Goal: Task Accomplishment & Management: Manage account settings

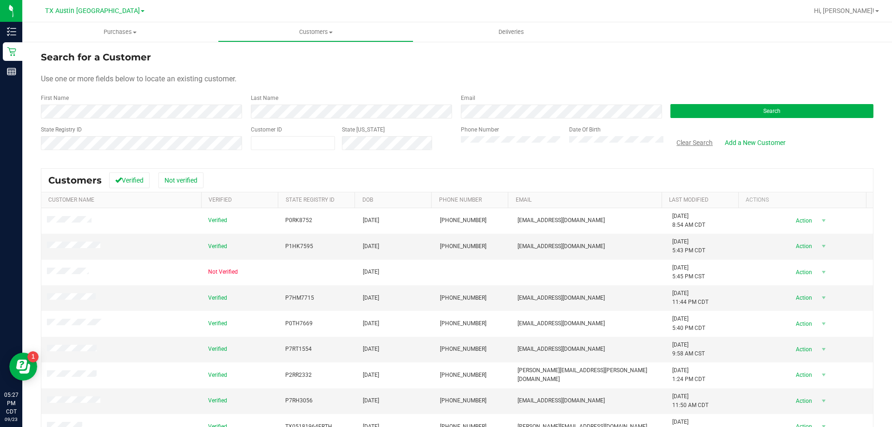
click at [688, 145] on button "Clear Search" at bounding box center [694, 143] width 48 height 16
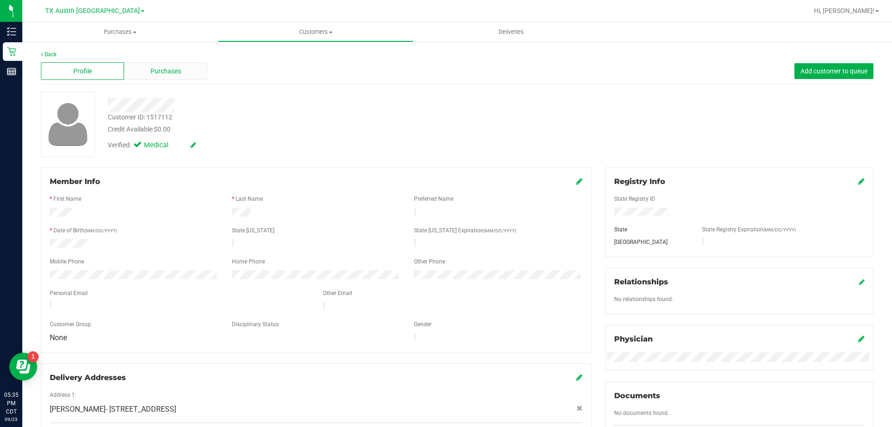
click at [178, 69] on span "Purchases" at bounding box center [165, 71] width 31 height 10
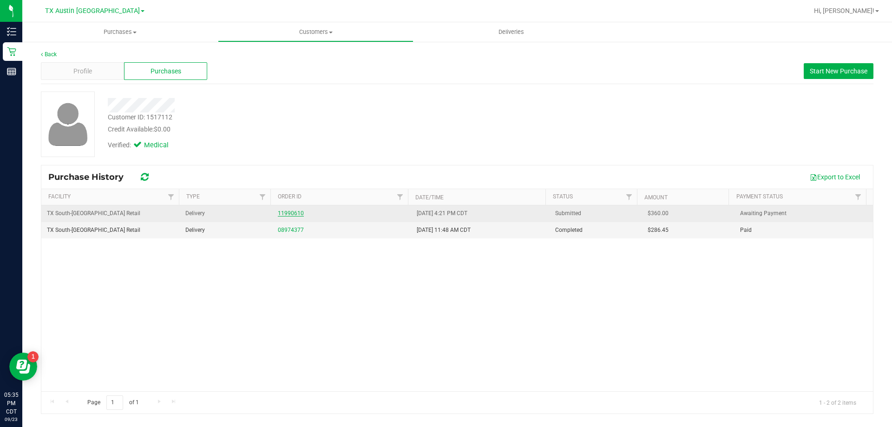
click at [294, 213] on link "11990610" at bounding box center [291, 213] width 26 height 7
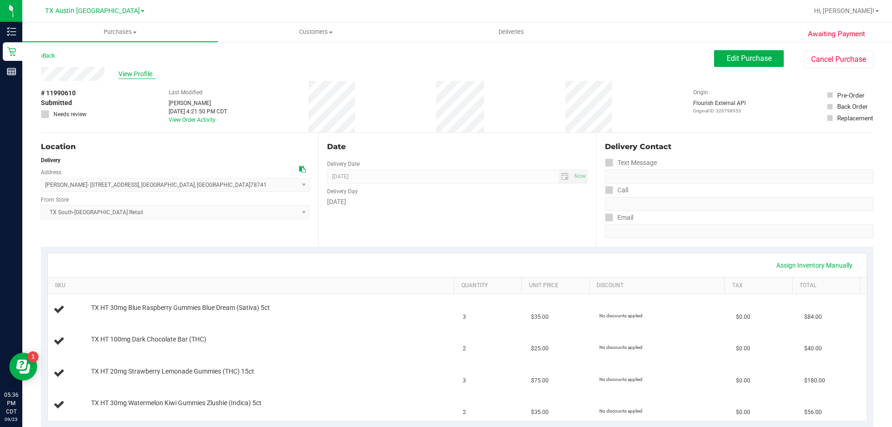
click at [128, 76] on span "View Profile" at bounding box center [136, 74] width 37 height 10
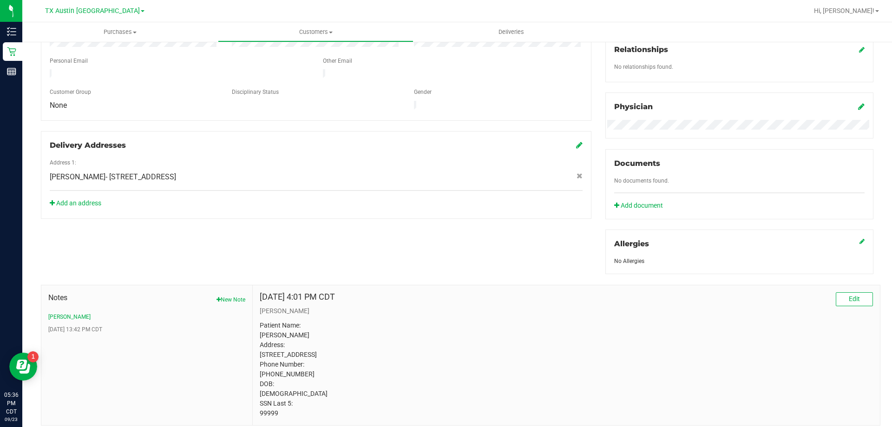
scroll to position [270, 0]
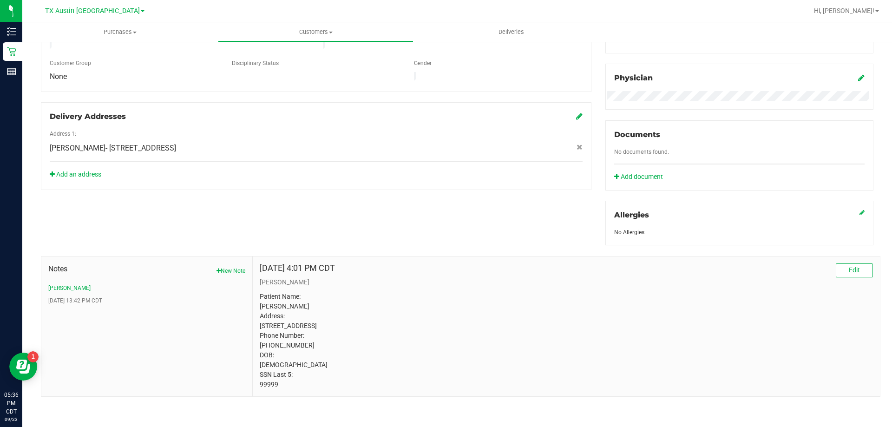
click at [265, 383] on p "Patient Name: marzia volpe Address: 7650 trailside estates blvd austin, TX, 787…" at bounding box center [566, 341] width 613 height 98
copy body "99999"
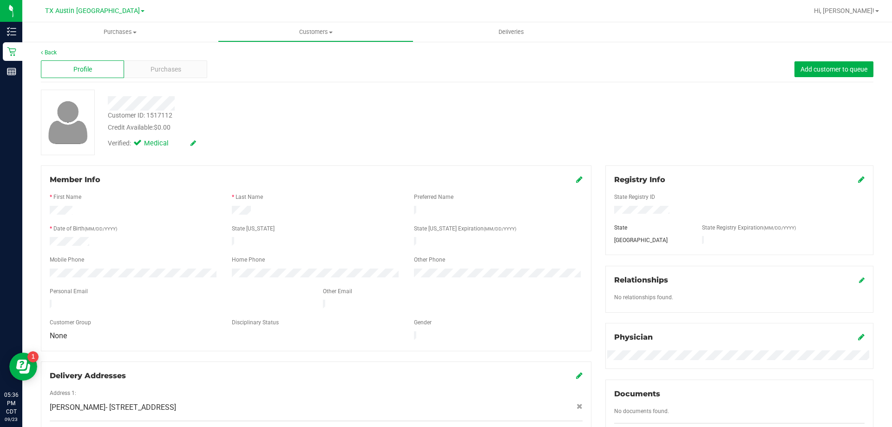
scroll to position [0, 0]
click at [168, 66] on span "Purchases" at bounding box center [165, 71] width 31 height 10
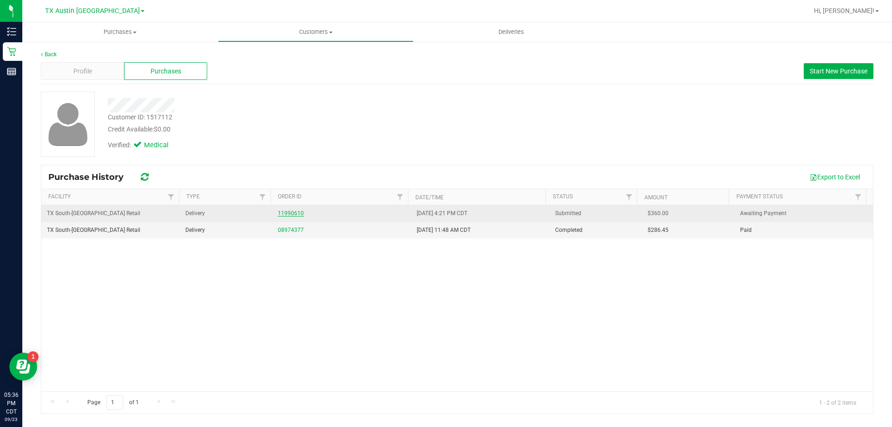
click at [291, 213] on link "11990610" at bounding box center [291, 213] width 26 height 7
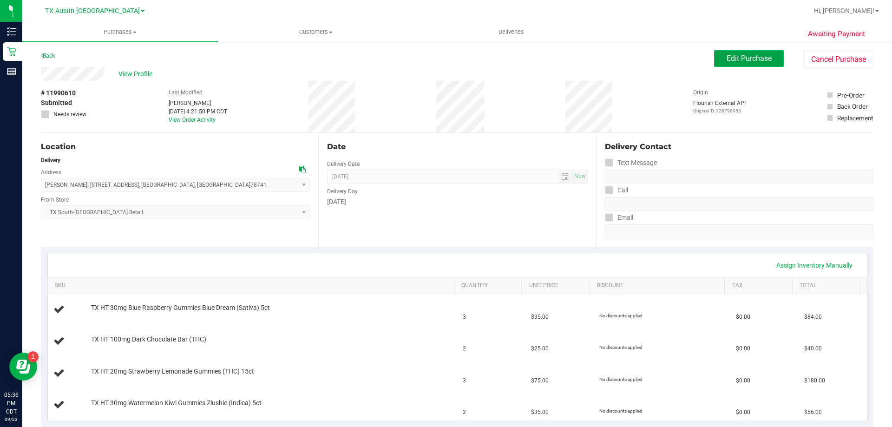
click at [727, 55] on span "Edit Purchase" at bounding box center [748, 58] width 45 height 9
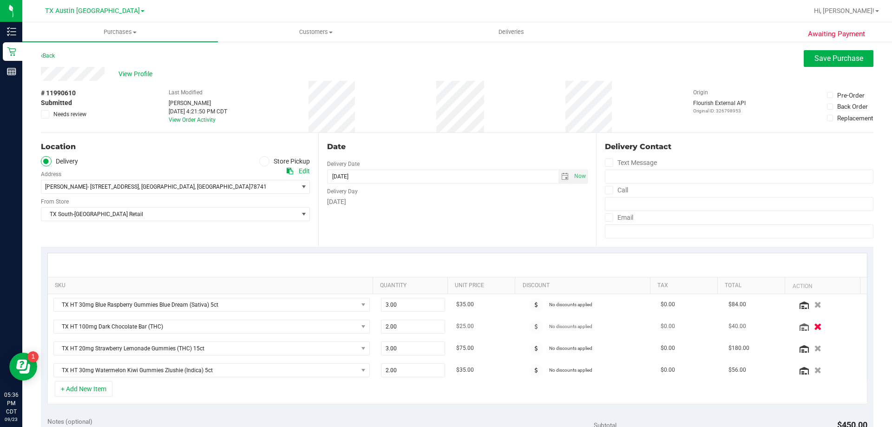
click at [814, 324] on icon "button" at bounding box center [818, 326] width 8 height 7
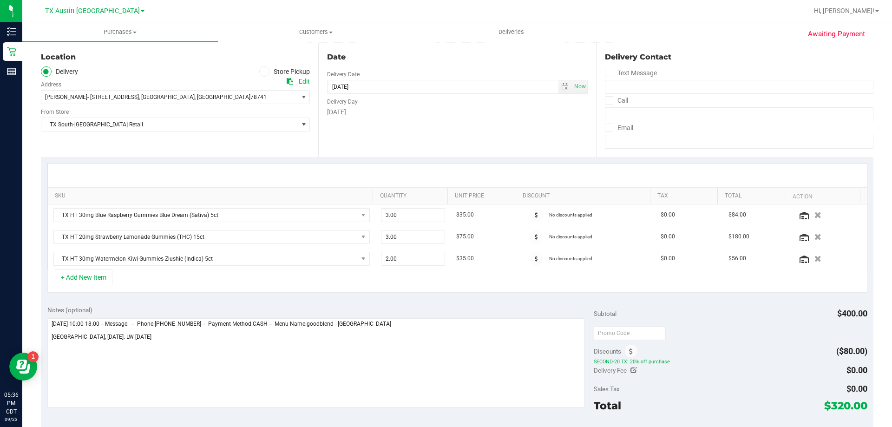
scroll to position [93, 0]
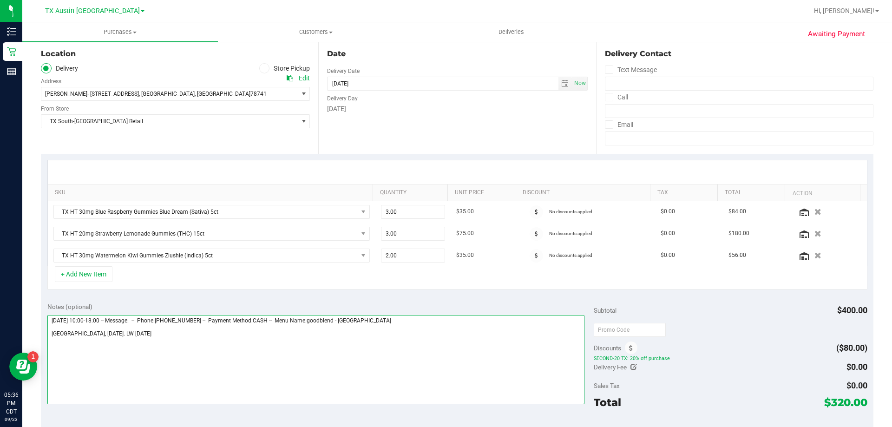
click at [202, 334] on textarea at bounding box center [315, 359] width 537 height 89
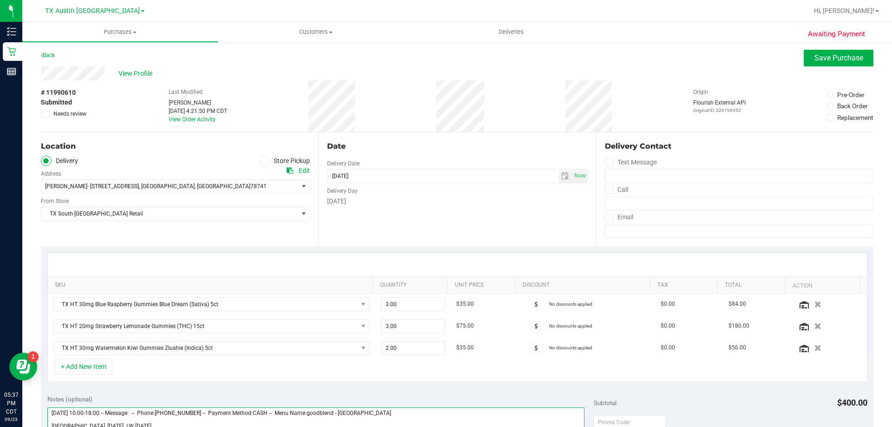
scroll to position [0, 0]
type textarea "Wednesday 09/24/2025 10:00-18:00 -- Message: -- Phone:5122944696 -- Payment Met…"
click at [848, 55] on span "Save Purchase" at bounding box center [838, 58] width 49 height 9
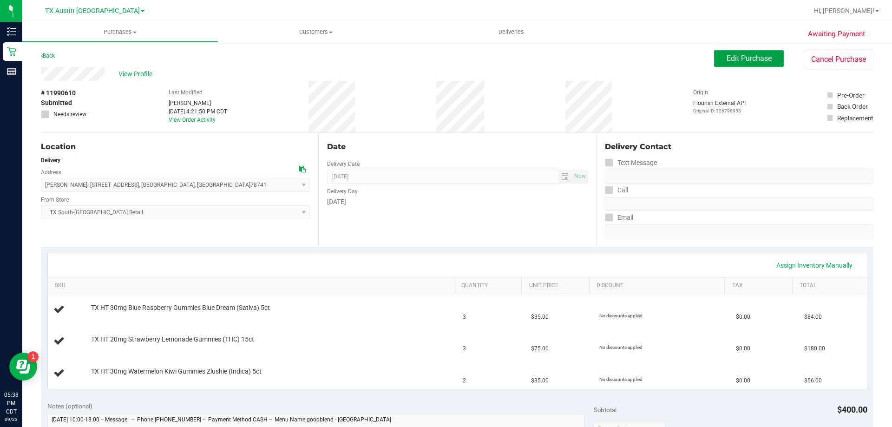
click at [752, 58] on span "Edit Purchase" at bounding box center [748, 58] width 45 height 9
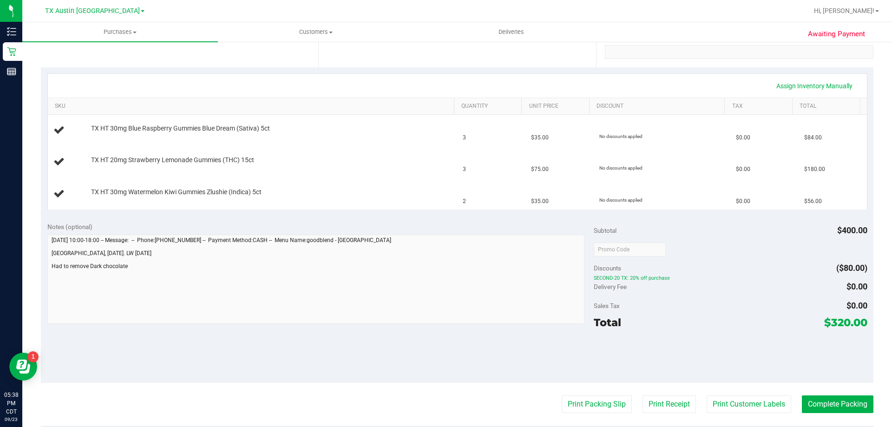
scroll to position [186, 0]
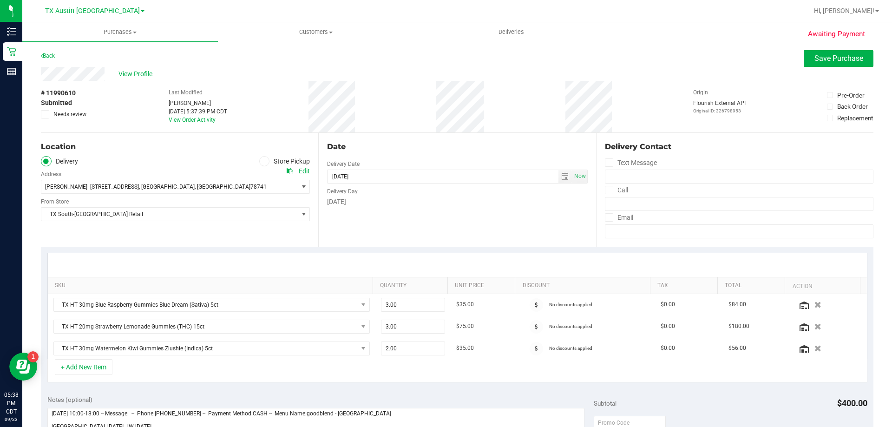
scroll to position [93, 0]
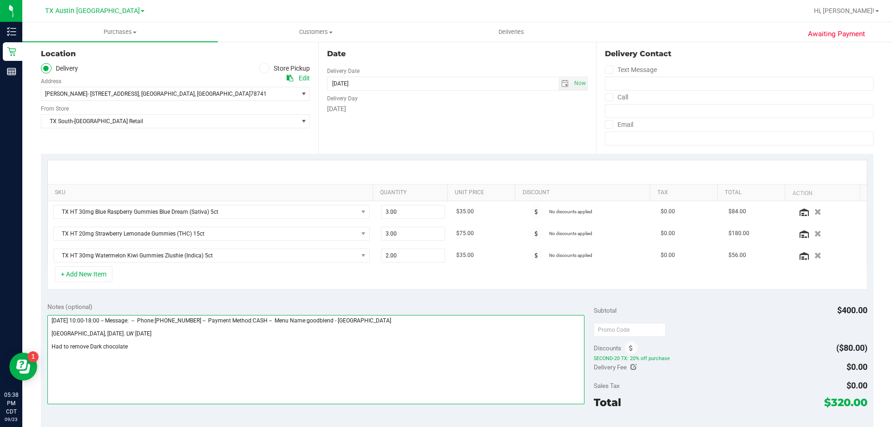
click at [139, 348] on textarea at bounding box center [315, 359] width 537 height 89
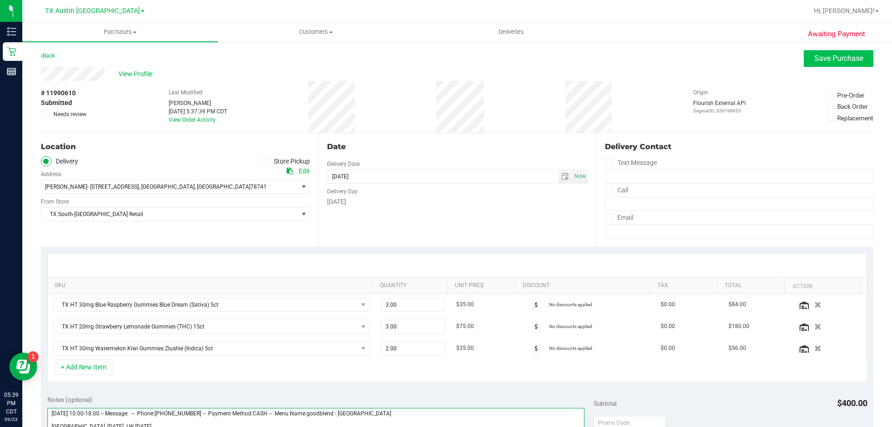
type textarea "Wednesday 09/24/2025 10:00-18:00 -- Message: -- Phone:5122944696 -- Payment Met…"
click at [842, 63] on button "Save Purchase" at bounding box center [838, 58] width 70 height 17
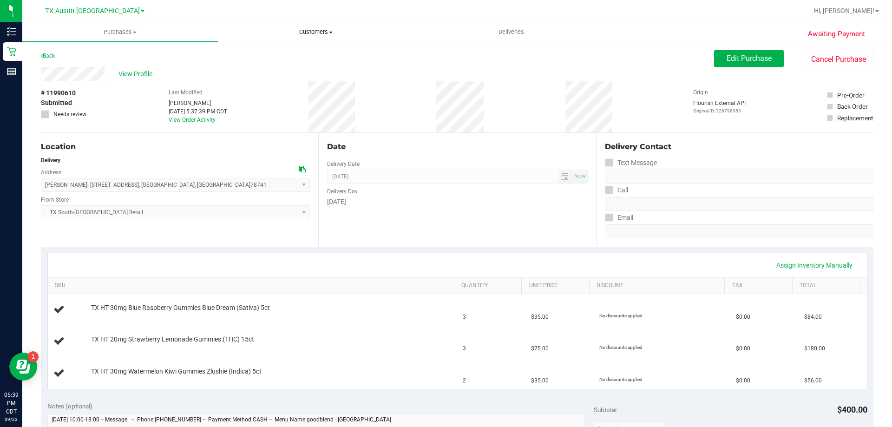
click at [307, 28] on span "Customers" at bounding box center [315, 32] width 195 height 8
click at [300, 54] on li "All customers" at bounding box center [316, 56] width 196 height 11
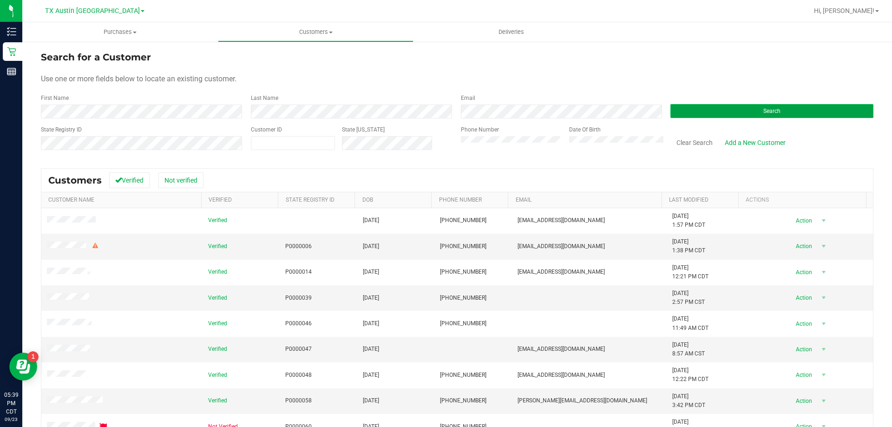
click at [734, 115] on button "Search" at bounding box center [771, 111] width 203 height 14
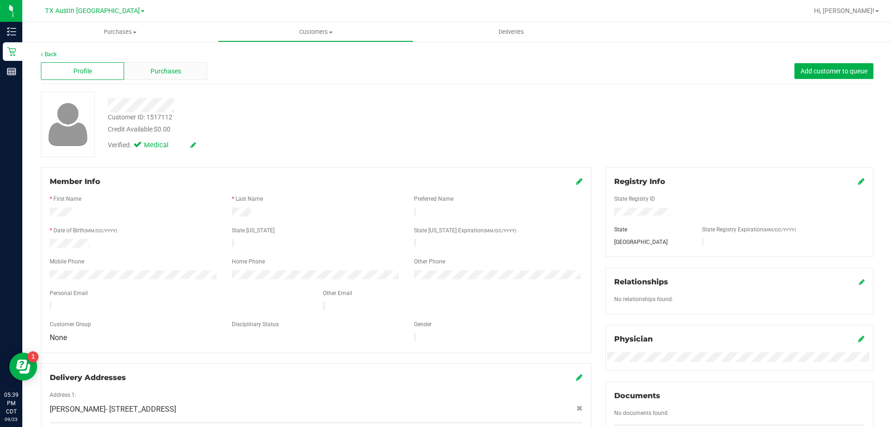
click at [145, 76] on div "Purchases" at bounding box center [165, 71] width 83 height 18
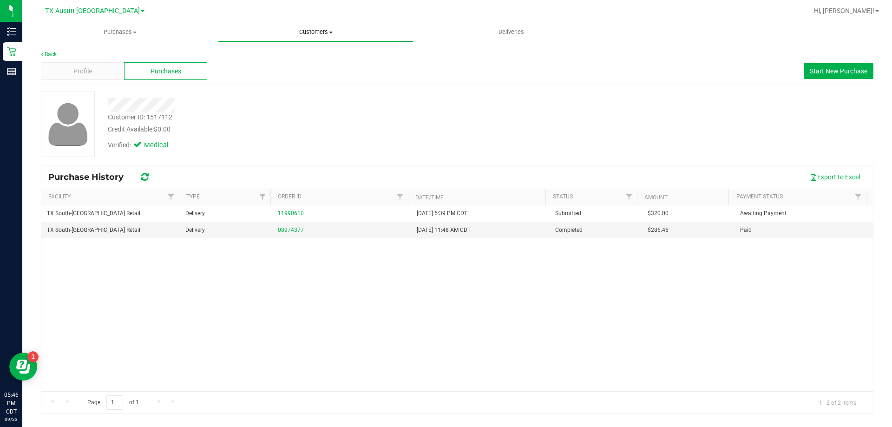
click at [330, 28] on span "Customers" at bounding box center [315, 32] width 195 height 8
click at [326, 55] on li "All customers" at bounding box center [316, 56] width 196 height 11
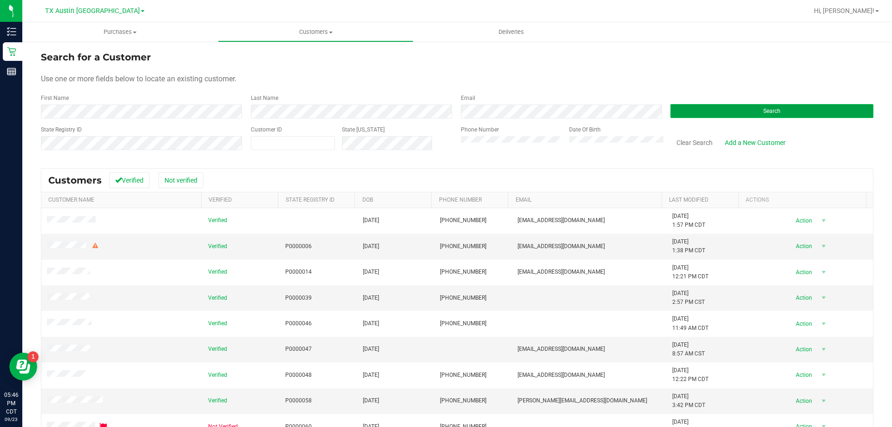
click at [765, 106] on button "Search" at bounding box center [771, 111] width 203 height 14
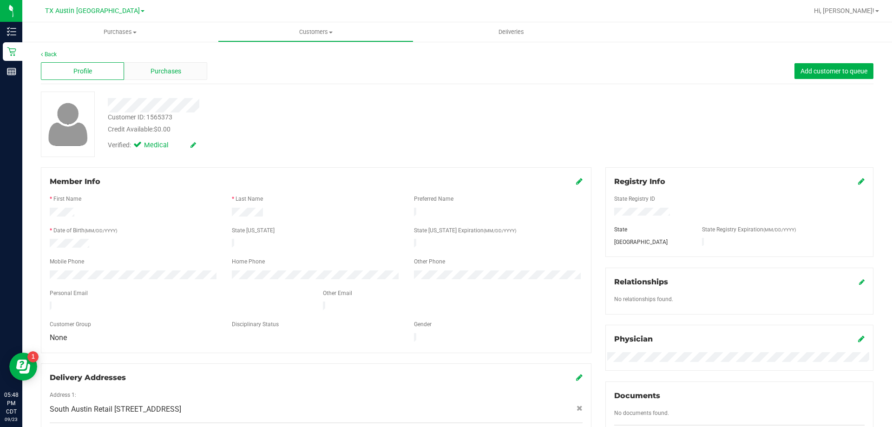
click at [172, 67] on span "Purchases" at bounding box center [165, 71] width 31 height 10
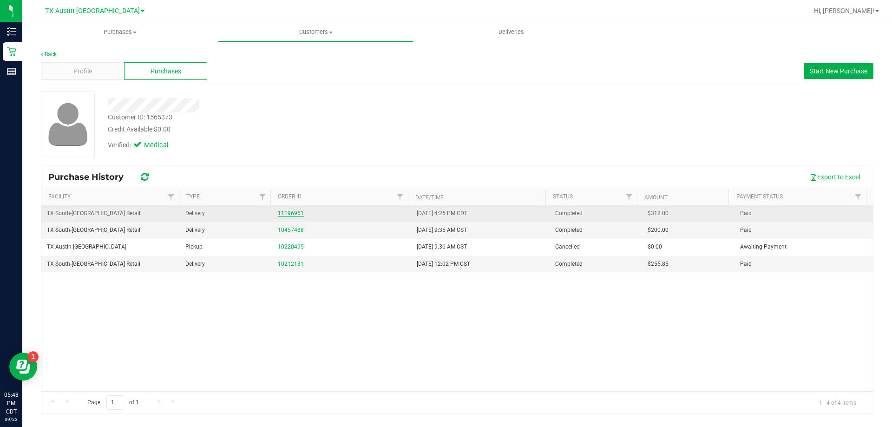
click at [300, 212] on link "11196961" at bounding box center [291, 213] width 26 height 7
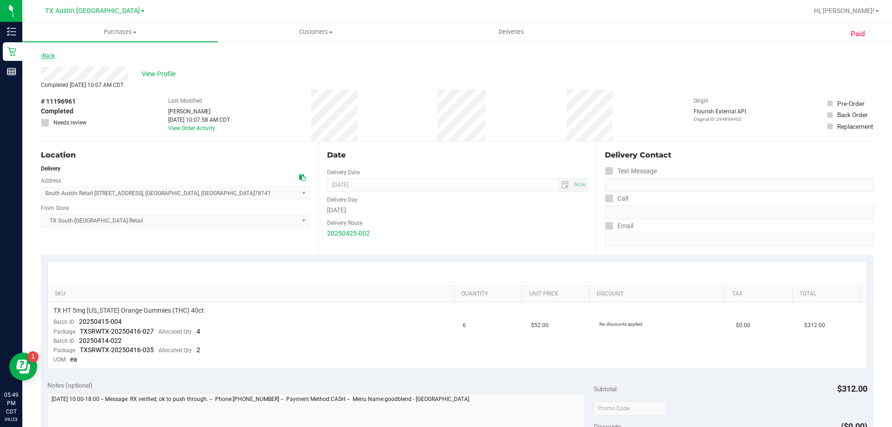
click at [44, 56] on link "Back" at bounding box center [48, 55] width 14 height 7
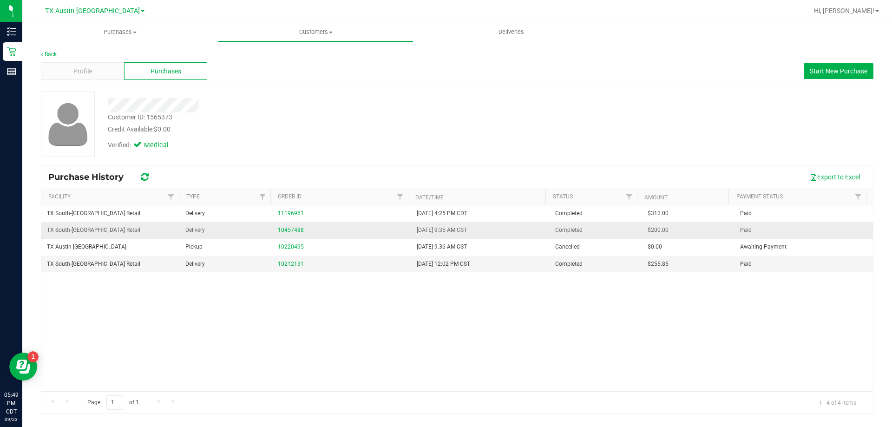
click at [294, 231] on link "10457488" at bounding box center [291, 230] width 26 height 7
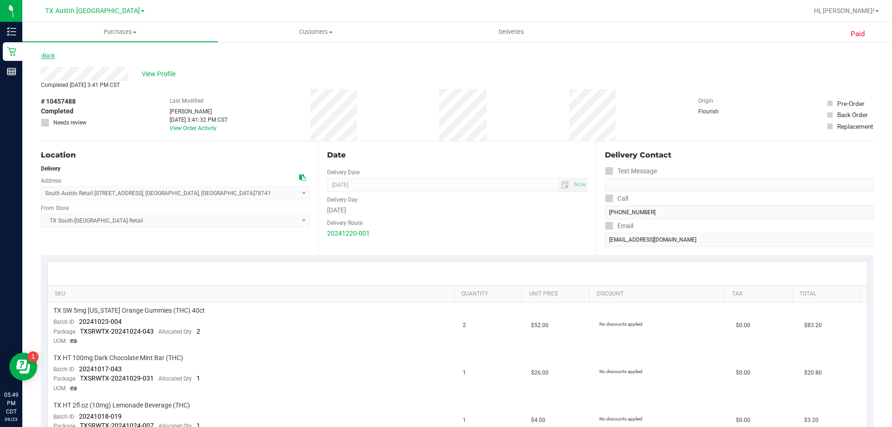
click at [46, 53] on link "Back" at bounding box center [48, 55] width 14 height 7
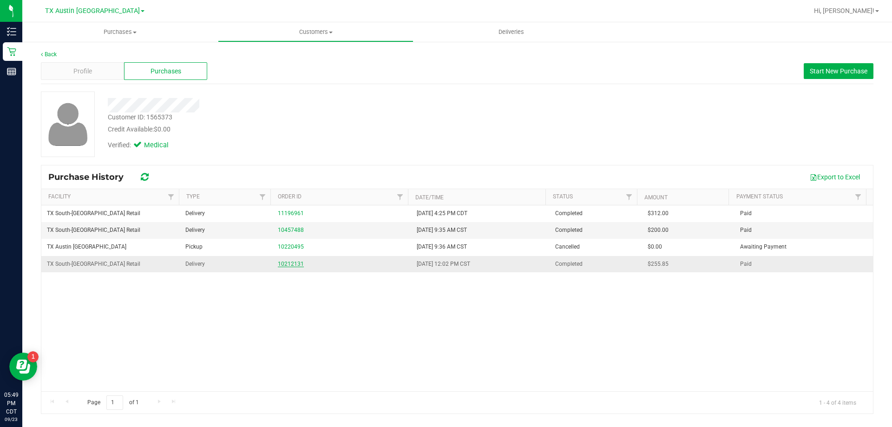
click at [293, 263] on link "10212131" at bounding box center [291, 264] width 26 height 7
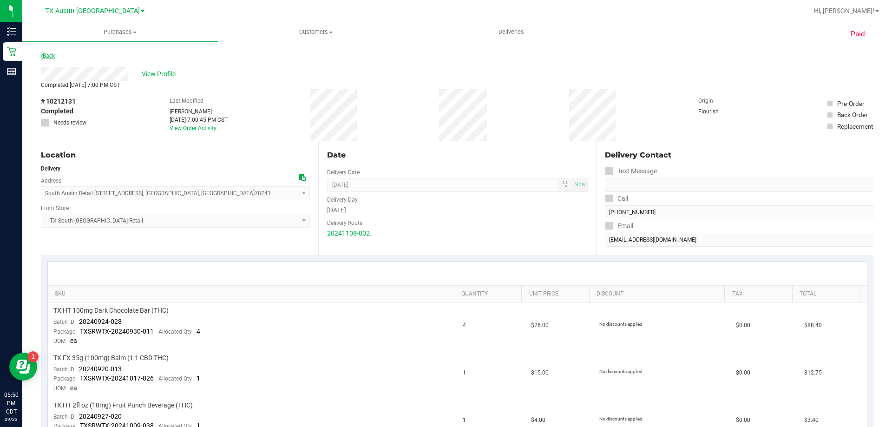
click at [50, 52] on link "Back" at bounding box center [48, 55] width 14 height 7
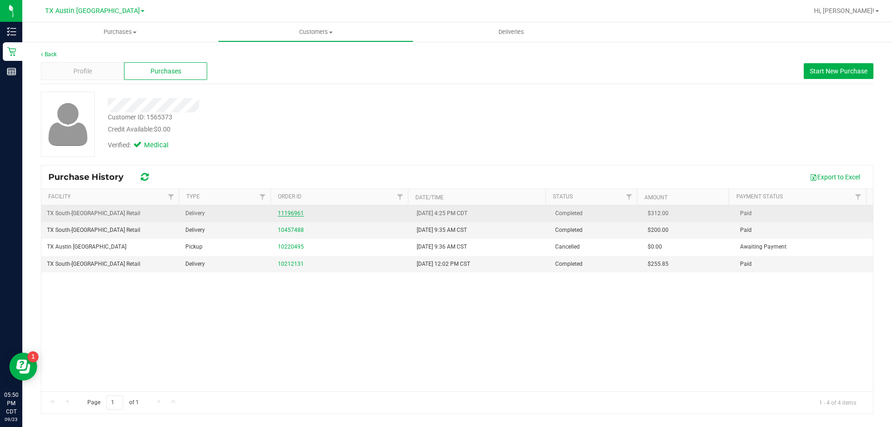
click at [288, 210] on link "11196961" at bounding box center [291, 213] width 26 height 7
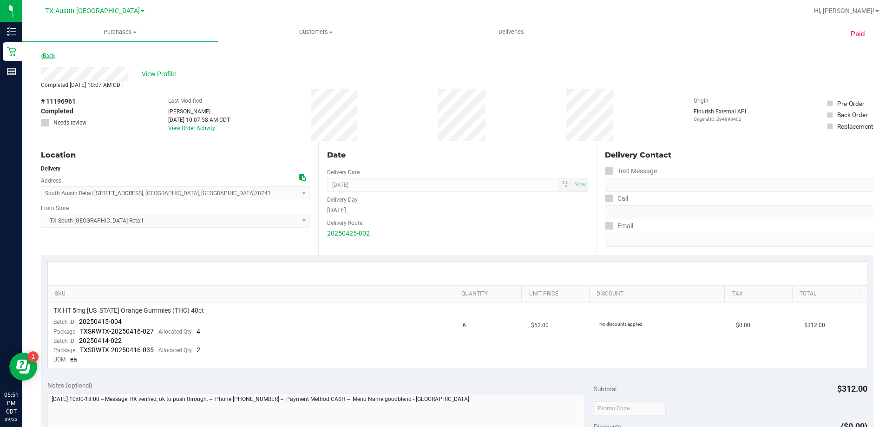
click at [51, 54] on link "Back" at bounding box center [48, 55] width 14 height 7
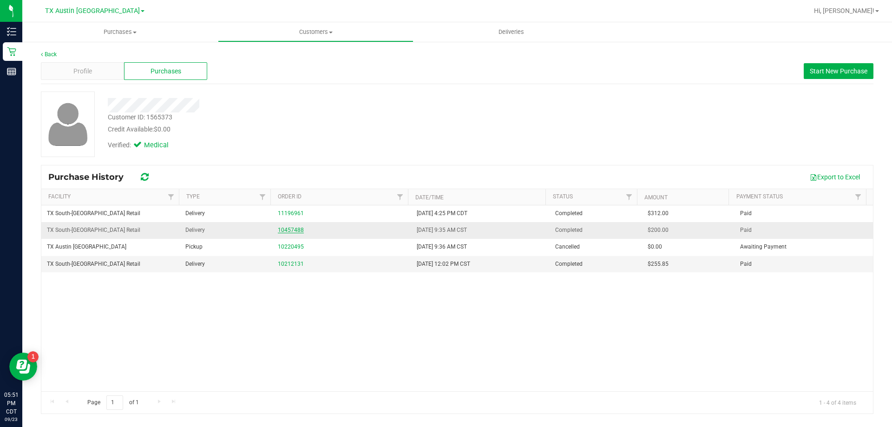
click at [291, 229] on link "10457488" at bounding box center [291, 230] width 26 height 7
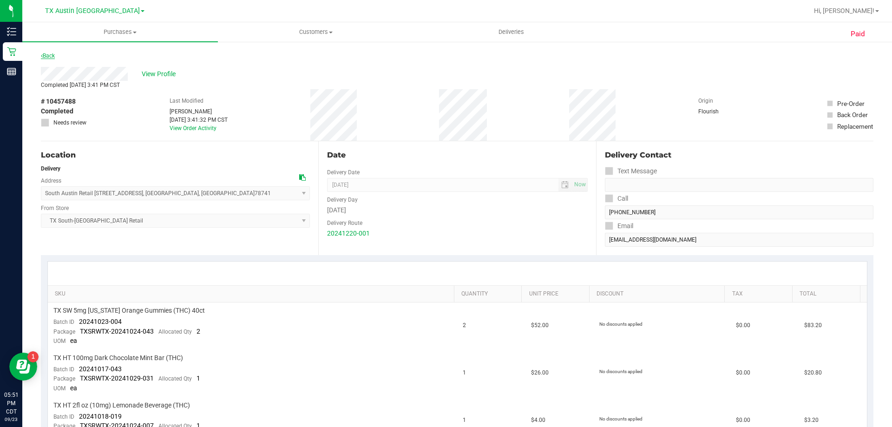
click at [46, 54] on link "Back" at bounding box center [48, 55] width 14 height 7
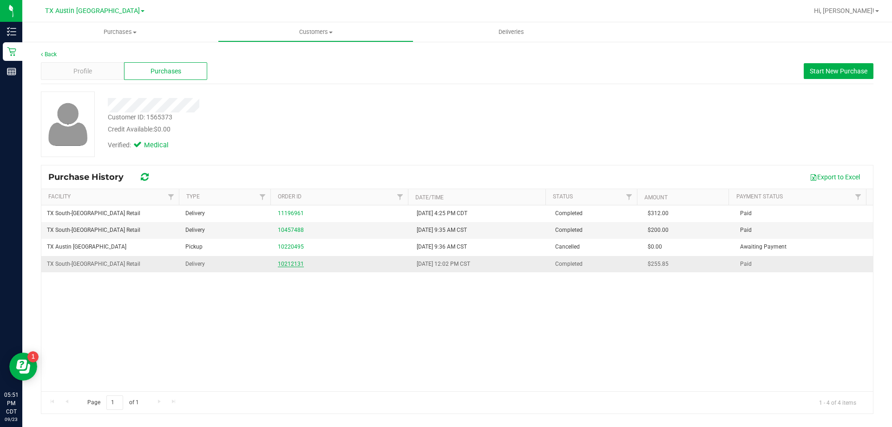
click at [285, 264] on link "10212131" at bounding box center [291, 264] width 26 height 7
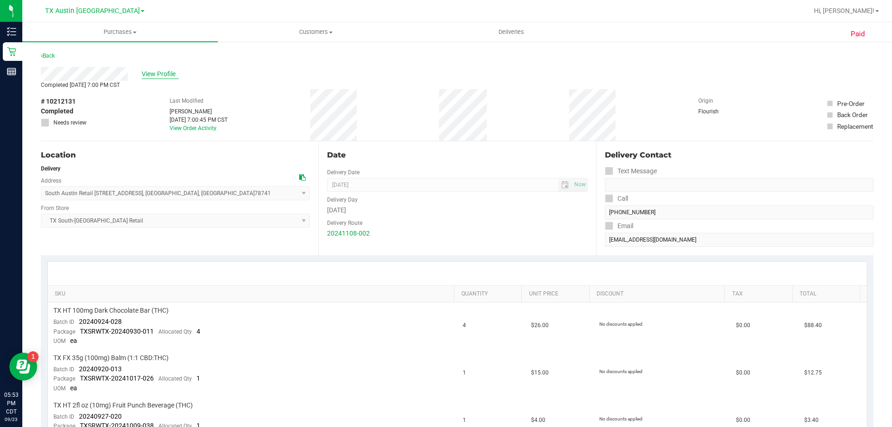
click at [165, 73] on span "View Profile" at bounding box center [160, 74] width 37 height 10
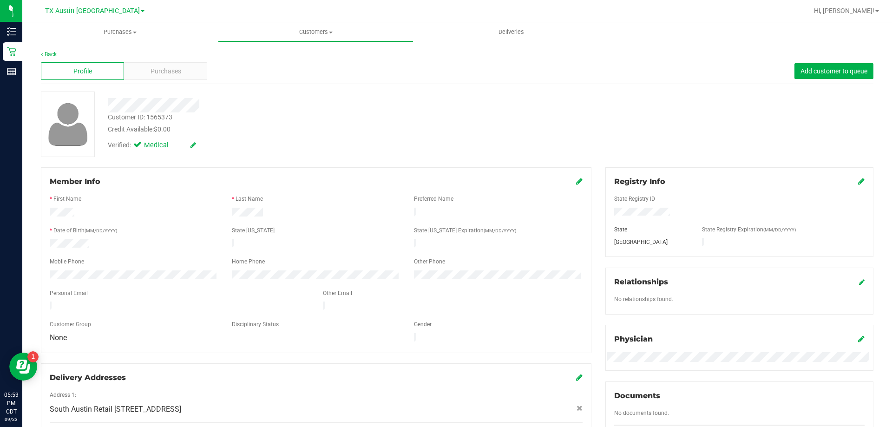
click at [110, 270] on div at bounding box center [134, 275] width 182 height 11
click at [187, 71] on div "Purchases" at bounding box center [165, 71] width 83 height 18
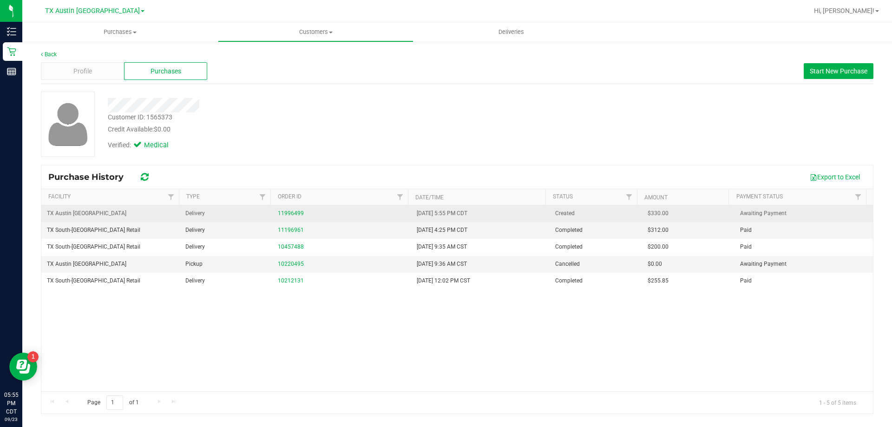
click at [281, 209] on div "11996499" at bounding box center [341, 213] width 127 height 9
click at [286, 212] on link "11996499" at bounding box center [291, 213] width 26 height 7
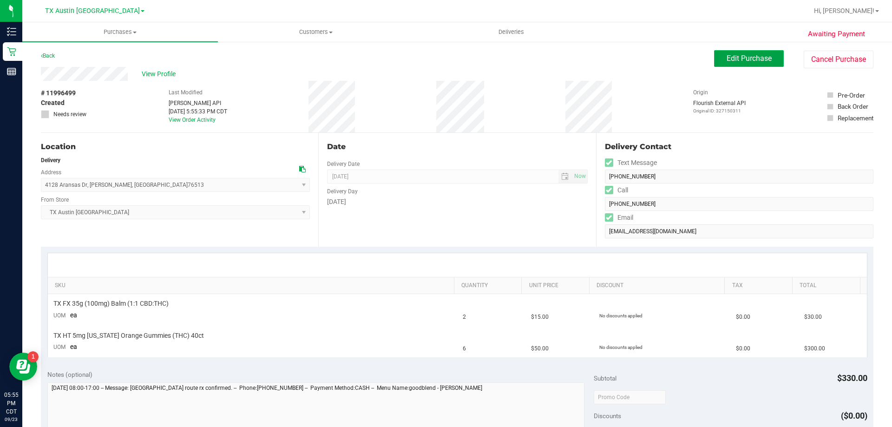
click at [729, 61] on span "Edit Purchase" at bounding box center [748, 58] width 45 height 9
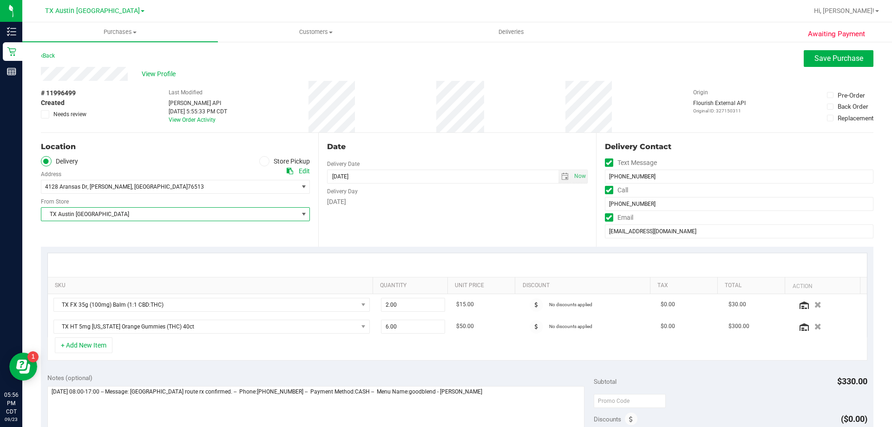
click at [249, 212] on span "TX Austin [GEOGRAPHIC_DATA]" at bounding box center [169, 214] width 256 height 13
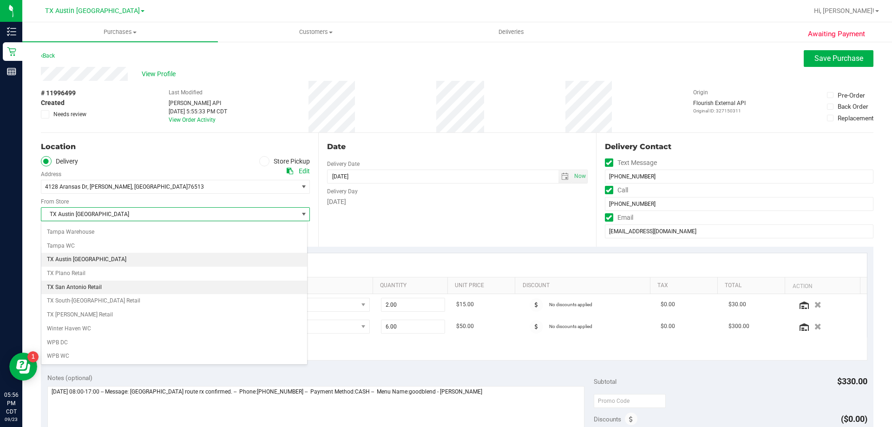
scroll to position [675, 0]
click at [85, 276] on li "TX Plano Retail" at bounding box center [174, 273] width 266 height 14
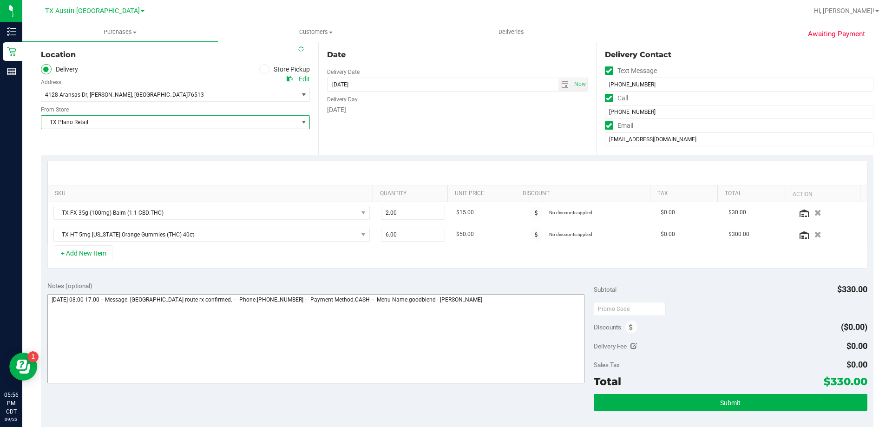
scroll to position [93, 0]
click at [474, 298] on textarea at bounding box center [315, 337] width 537 height 89
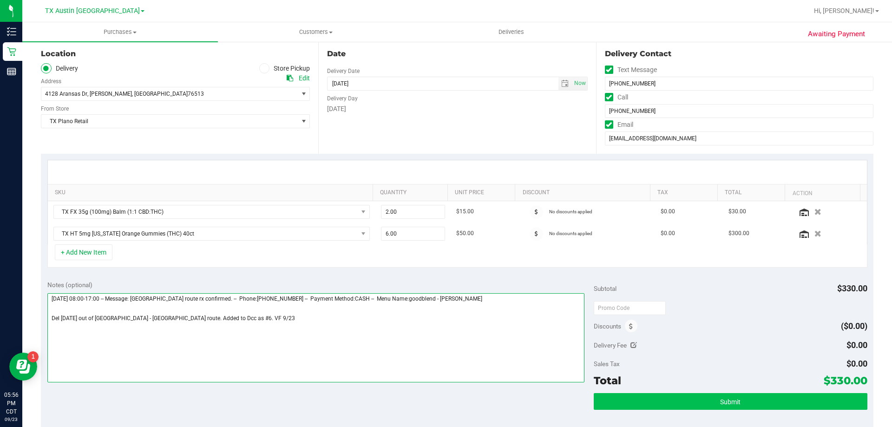
type textarea "Tuesday 09/30/2025 08:00-17:00 -- Message: Central tx route rx confirmed. -- Ph…"
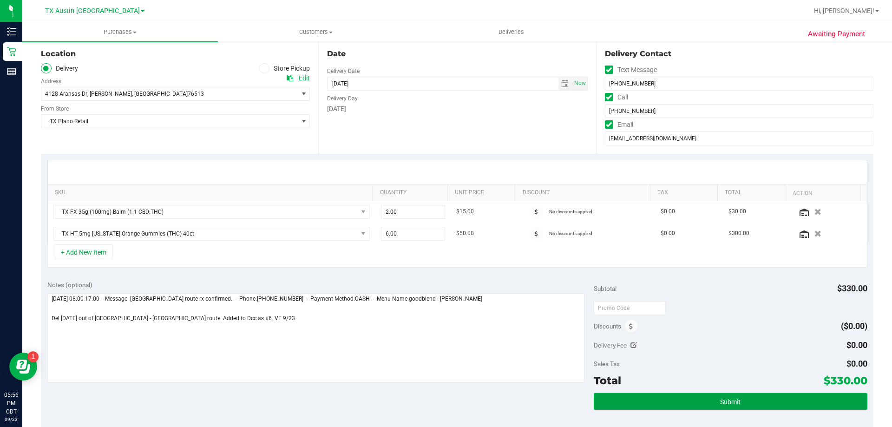
click at [645, 406] on button "Submit" at bounding box center [730, 401] width 273 height 17
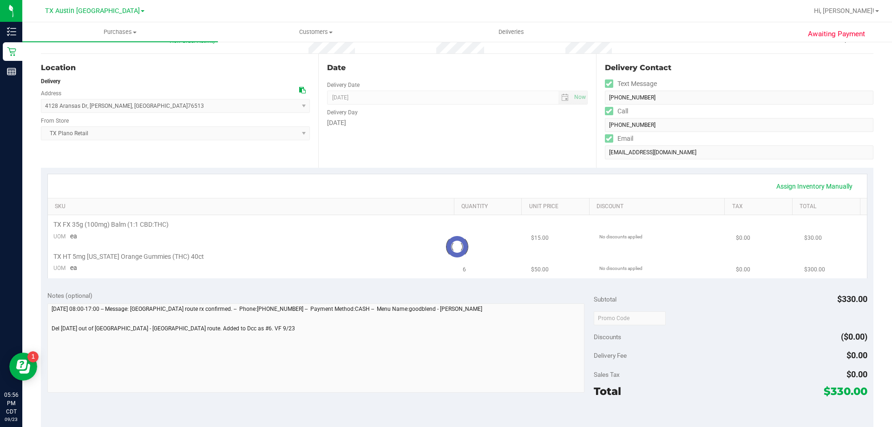
scroll to position [93, 0]
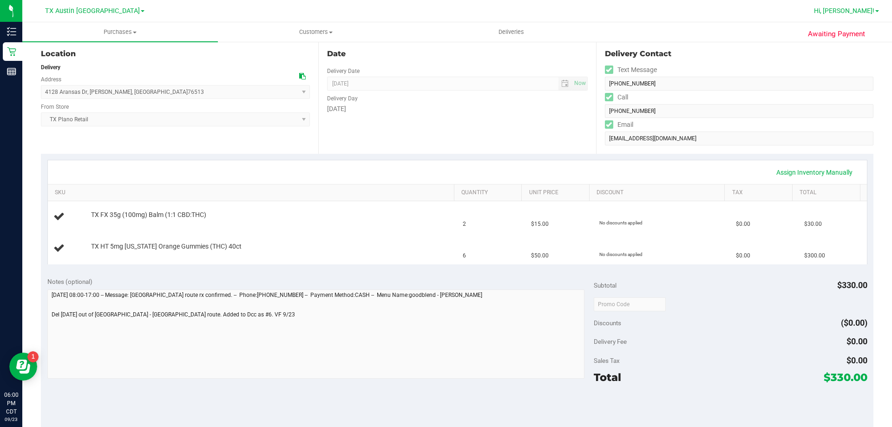
click at [878, 11] on span at bounding box center [877, 11] width 4 height 2
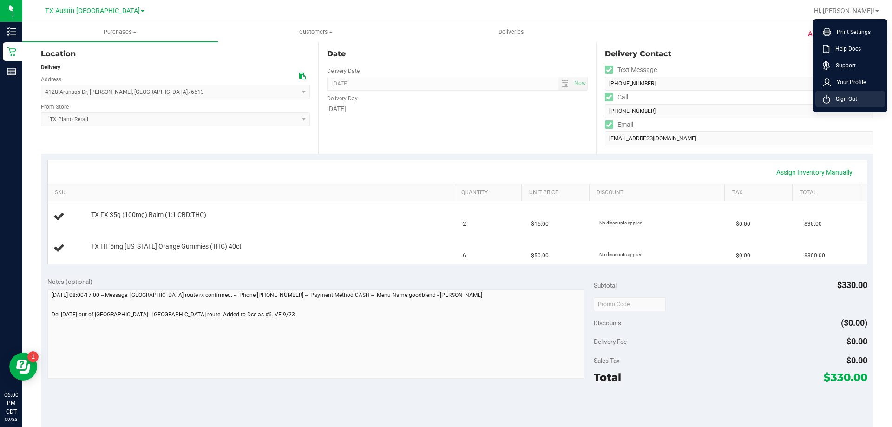
click at [861, 99] on li "Sign Out" at bounding box center [850, 99] width 70 height 17
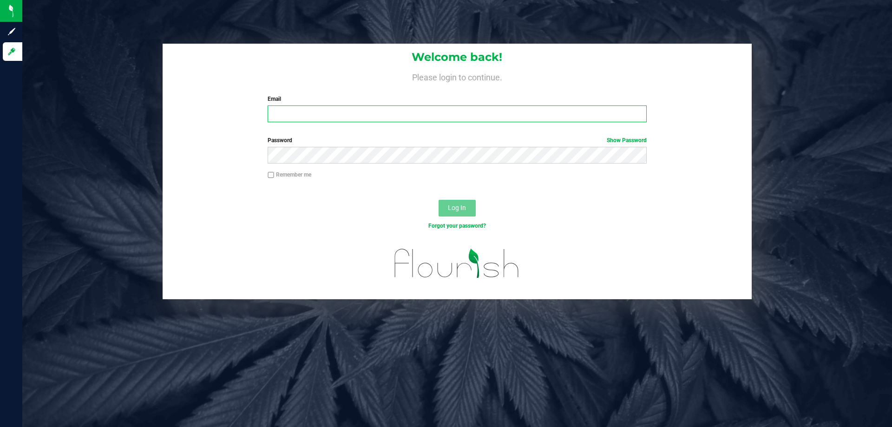
type input "[EMAIL_ADDRESS][DOMAIN_NAME]"
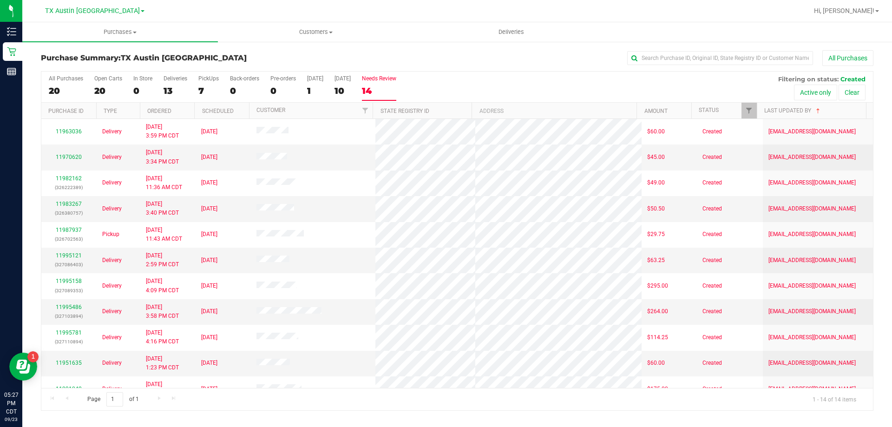
click at [375, 89] on div "14" at bounding box center [379, 90] width 34 height 11
click at [0, 0] on input "Needs Review 14" at bounding box center [0, 0] width 0 height 0
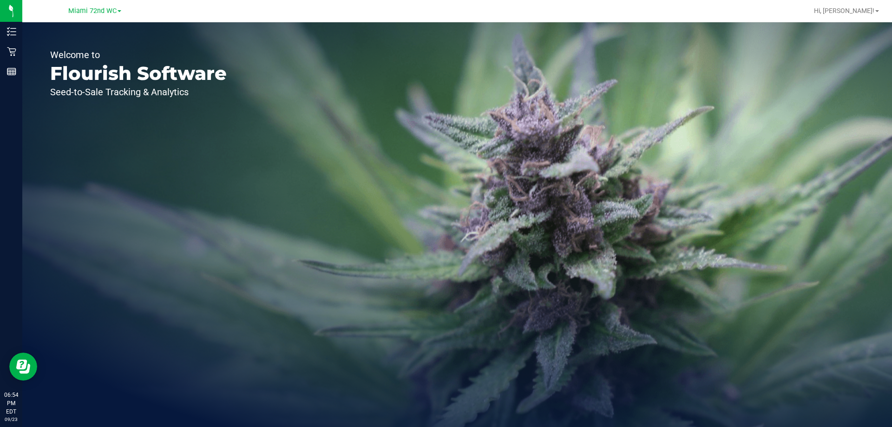
click at [111, 5] on div "Miami 72nd WC" at bounding box center [94, 10] width 53 height 11
click at [111, 10] on span "Miami 72nd WC" at bounding box center [92, 11] width 48 height 8
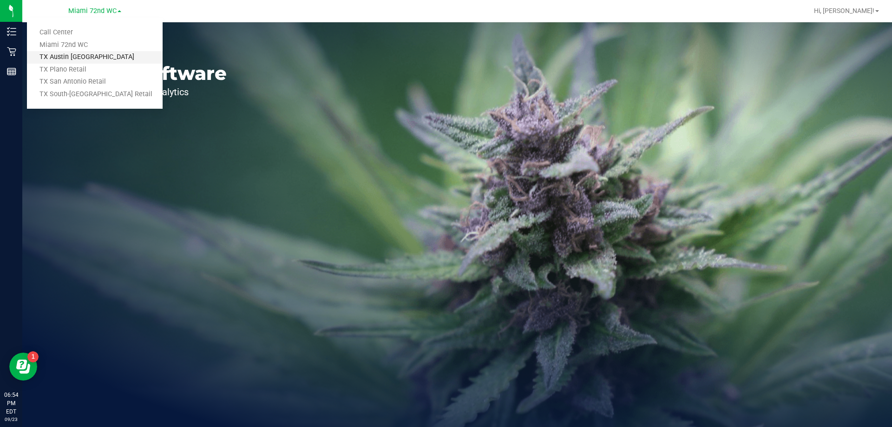
click at [90, 61] on link "TX Austin [GEOGRAPHIC_DATA]" at bounding box center [95, 57] width 136 height 13
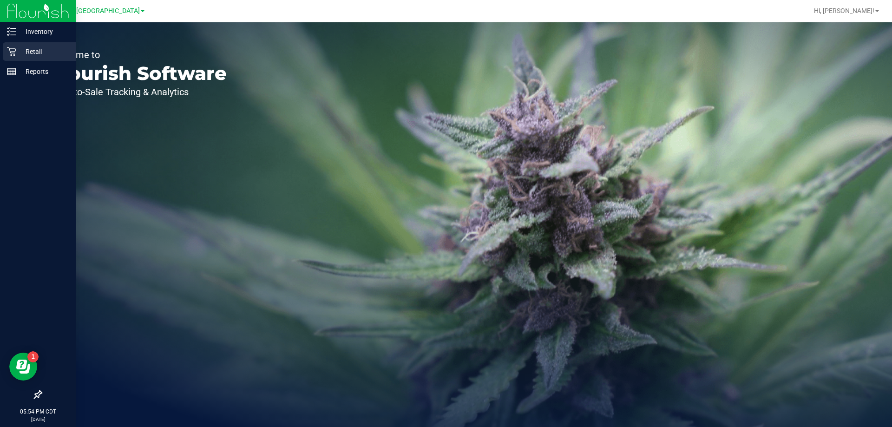
click at [14, 55] on icon at bounding box center [11, 51] width 9 height 9
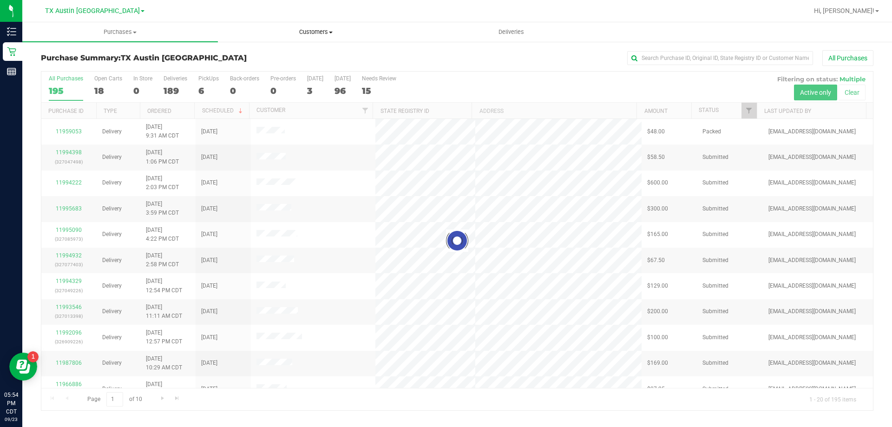
drag, startPoint x: 318, startPoint y: 27, endPoint x: 318, endPoint y: 33, distance: 6.5
click at [318, 27] on uib-tab-heading "Customers All customers Add a new customer All physicians" at bounding box center [315, 32] width 195 height 19
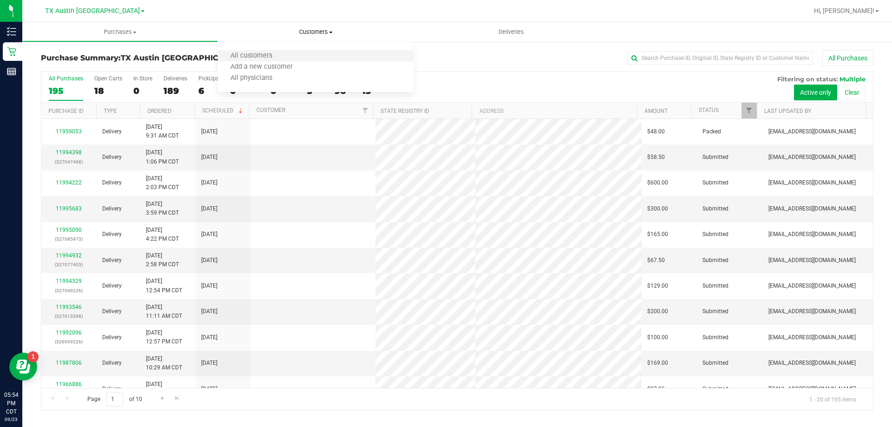
click at [319, 51] on li "All customers" at bounding box center [316, 56] width 196 height 11
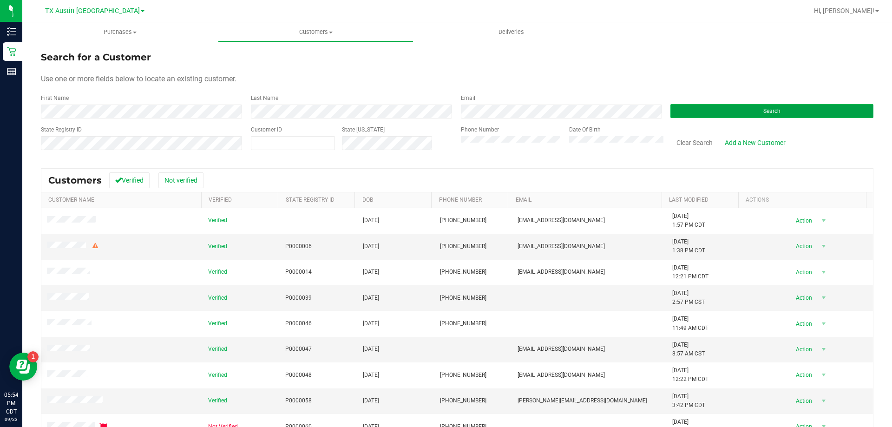
click at [716, 109] on button "Search" at bounding box center [771, 111] width 203 height 14
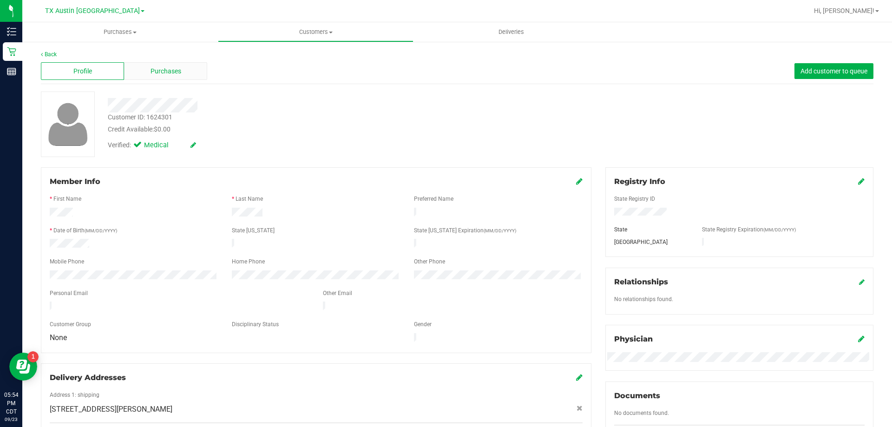
click at [170, 74] on span "Purchases" at bounding box center [165, 71] width 31 height 10
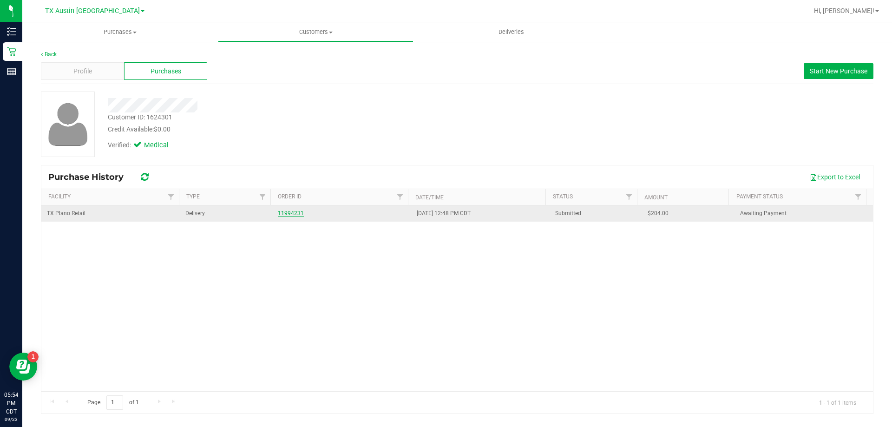
click at [293, 214] on link "11994231" at bounding box center [291, 213] width 26 height 7
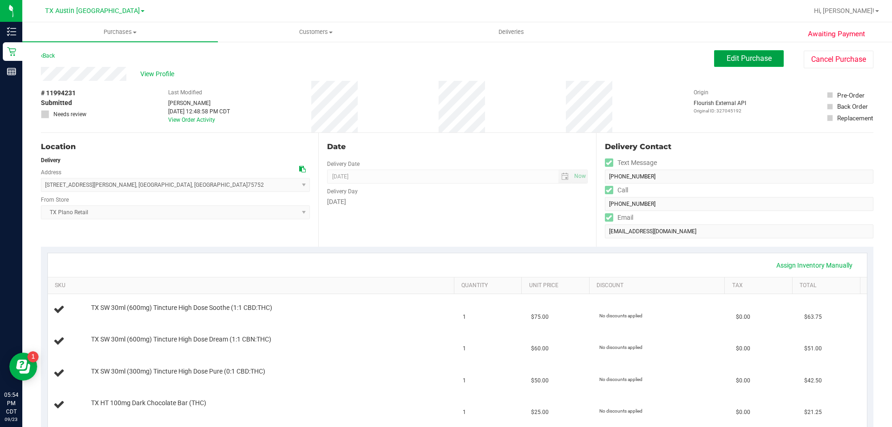
click at [733, 64] on button "Edit Purchase" at bounding box center [749, 58] width 70 height 17
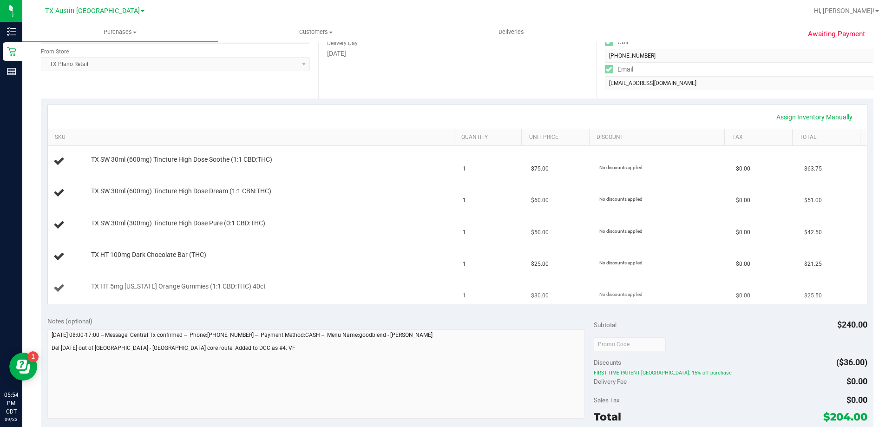
scroll to position [186, 0]
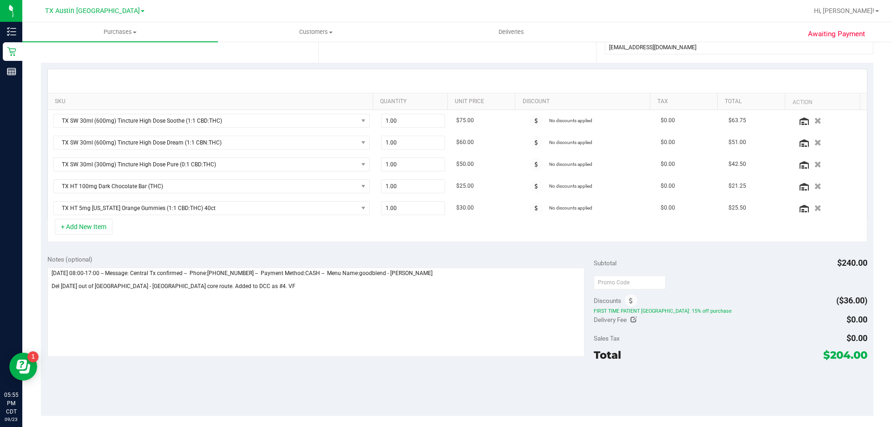
scroll to position [186, 0]
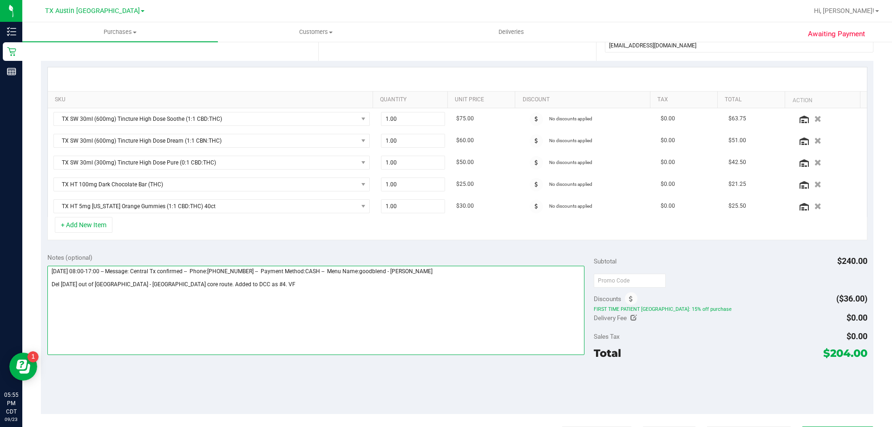
click at [237, 286] on textarea at bounding box center [315, 310] width 537 height 89
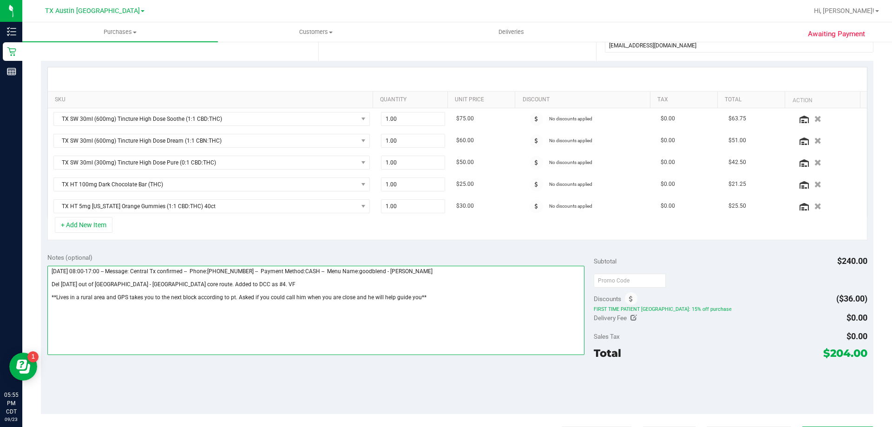
scroll to position [0, 0]
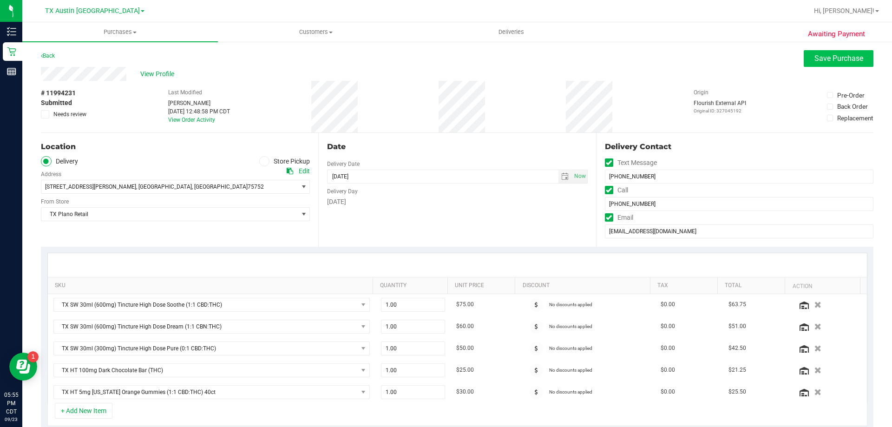
type textarea "[DATE] 08:00-17:00 -- Message: Central Tx confirmed -- Phone:[PHONE_NUMBER] -- …"
click at [850, 54] on span "Save Purchase" at bounding box center [838, 58] width 49 height 9
